Goal: Transaction & Acquisition: Subscribe to service/newsletter

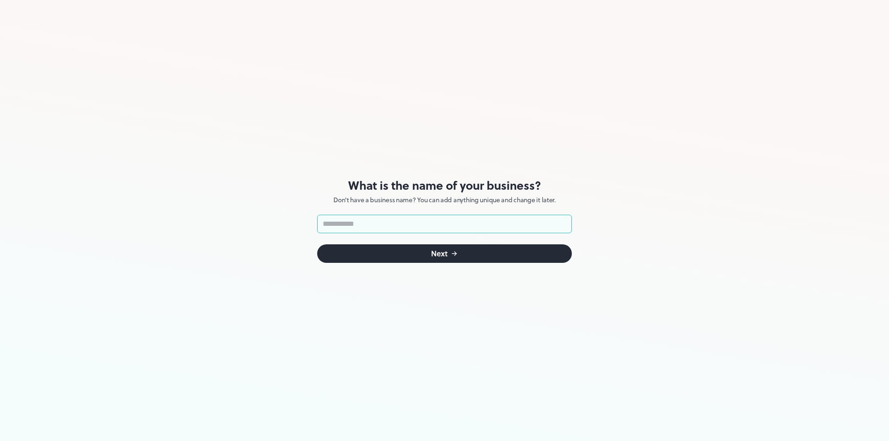
drag, startPoint x: 418, startPoint y: 220, endPoint x: 433, endPoint y: 220, distance: 14.8
click at [419, 220] on input "text" at bounding box center [444, 224] width 255 height 19
type input "******"
click at [404, 257] on button "Next" at bounding box center [444, 253] width 255 height 19
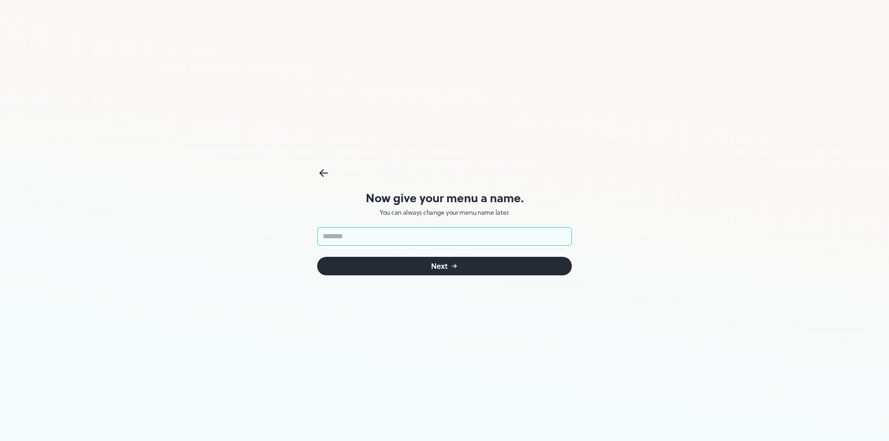
click at [405, 242] on input "text" at bounding box center [444, 236] width 255 height 19
click at [425, 238] on input "text" at bounding box center [444, 236] width 255 height 19
type input "******"
click at [475, 267] on button "Berikutnya" at bounding box center [444, 266] width 255 height 19
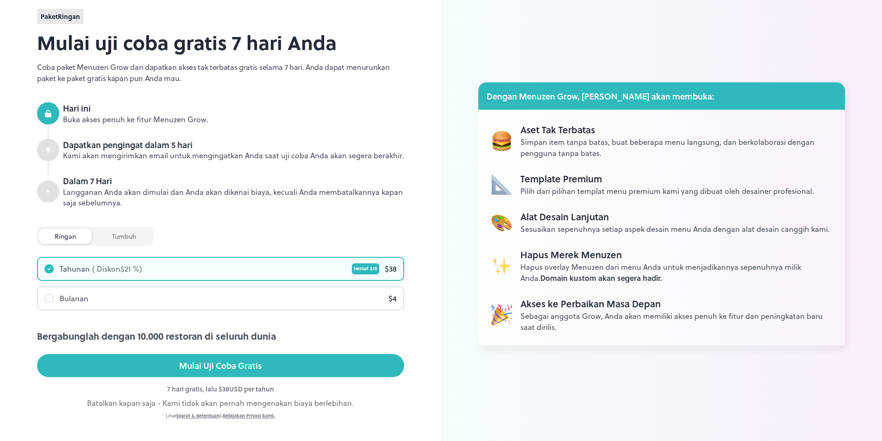
scroll to position [44, 0]
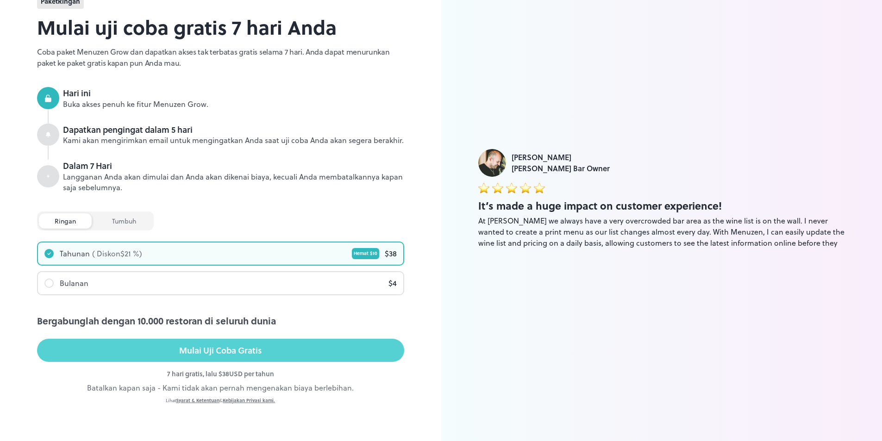
click at [241, 353] on font "Mulai Uji Coba Gratis" at bounding box center [220, 350] width 82 height 13
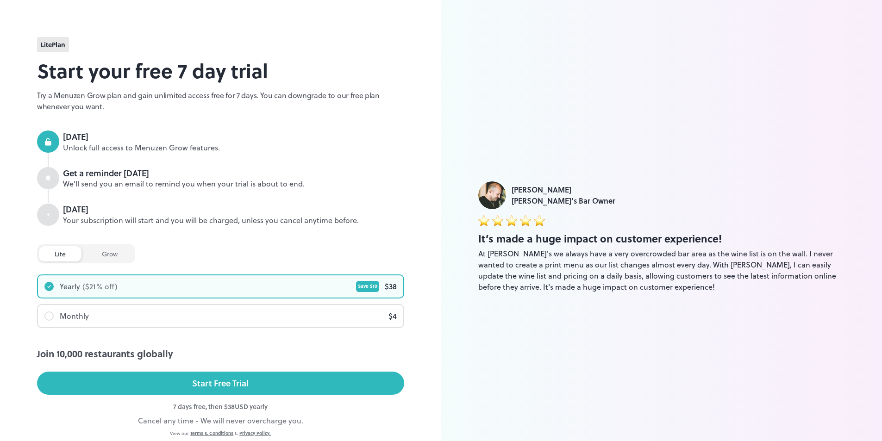
scroll to position [33, 0]
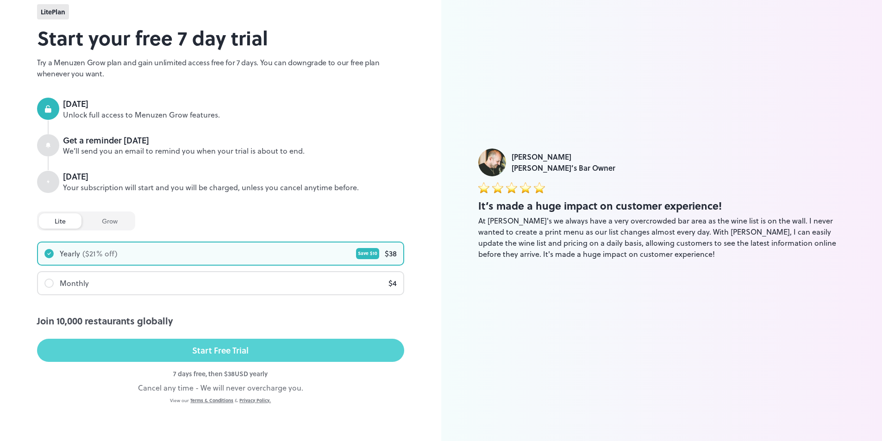
click at [247, 351] on div "Start Free Trial" at bounding box center [220, 351] width 56 height 14
